Goal: Task Accomplishment & Management: Manage account settings

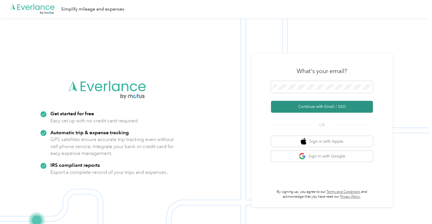
click at [332, 108] on button "Continue with Email / SSO" at bounding box center [322, 107] width 102 height 12
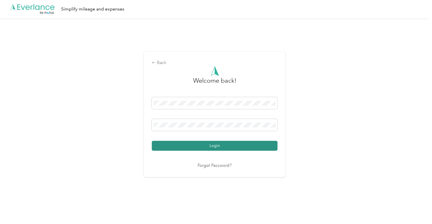
click at [218, 145] on button "Login" at bounding box center [215, 146] width 126 height 10
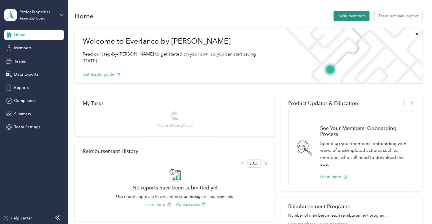
click at [349, 17] on button "Invite members" at bounding box center [352, 16] width 36 height 10
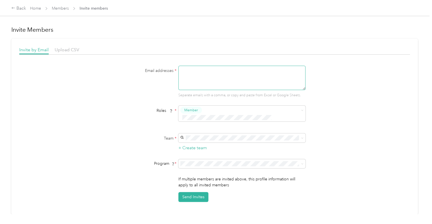
click at [188, 74] on textarea at bounding box center [241, 78] width 127 height 24
drag, startPoint x: 247, startPoint y: 68, endPoint x: 157, endPoint y: 71, distance: 89.5
click at [157, 71] on div "Email addresses * [EMAIL_ADDRESS][DOMAIN_NAME] Separate emails with a comma, or…" at bounding box center [215, 82] width 218 height 32
type textarea "[EMAIL_ADDRESS][DOMAIN_NAME]"
click at [205, 142] on div "Patriot Properties [PERSON_NAME][EMAIL_ADDRESS][DOMAIN_NAME] +5 more" at bounding box center [241, 143] width 119 height 13
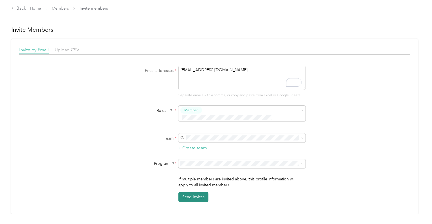
click at [190, 192] on button "Send Invites" at bounding box center [193, 197] width 30 height 10
